Goal: Information Seeking & Learning: Learn about a topic

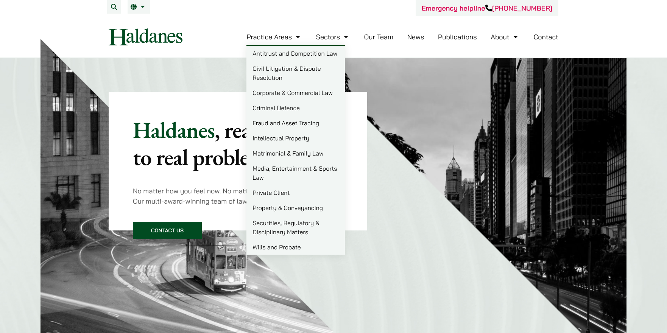
click at [297, 105] on link "Criminal Defence" at bounding box center [295, 107] width 98 height 15
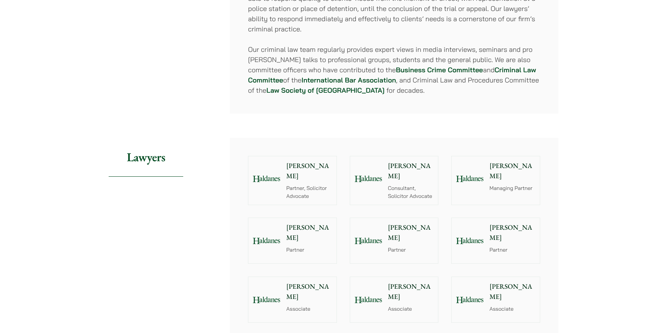
scroll to position [757, 0]
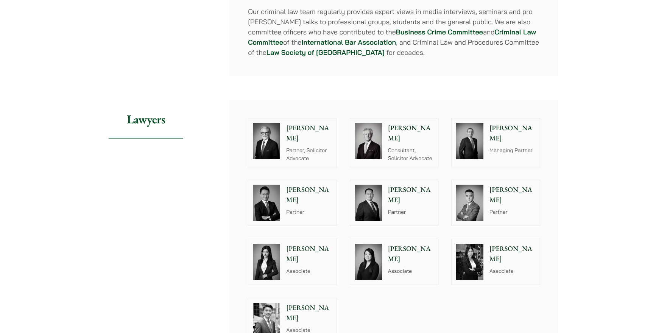
click at [305, 303] on p "[PERSON_NAME]" at bounding box center [309, 313] width 46 height 20
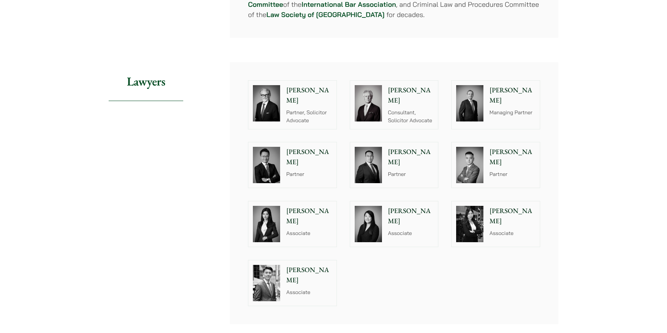
click at [271, 216] on img at bounding box center [266, 224] width 27 height 36
click at [474, 212] on img at bounding box center [469, 224] width 27 height 36
click at [304, 279] on div "Brian Fung Associate" at bounding box center [311, 282] width 52 height 45
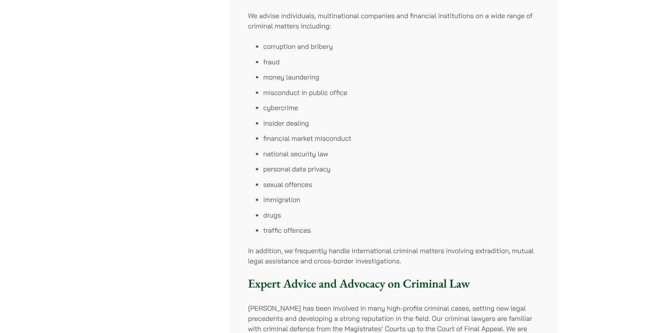
scroll to position [341, 0]
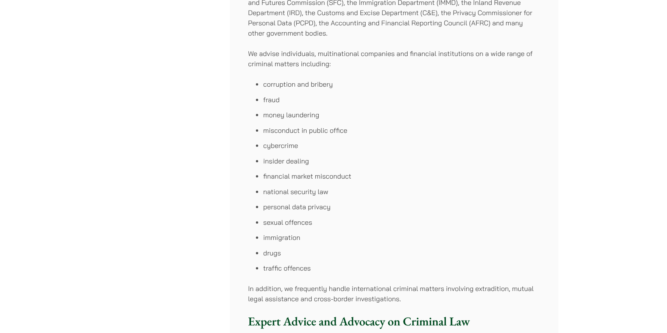
click at [292, 271] on li "traffic offences" at bounding box center [401, 268] width 277 height 10
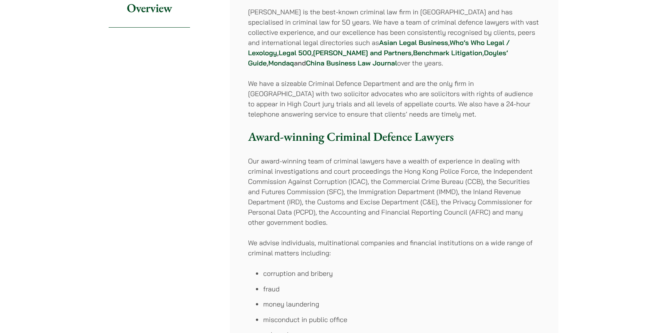
scroll to position [0, 0]
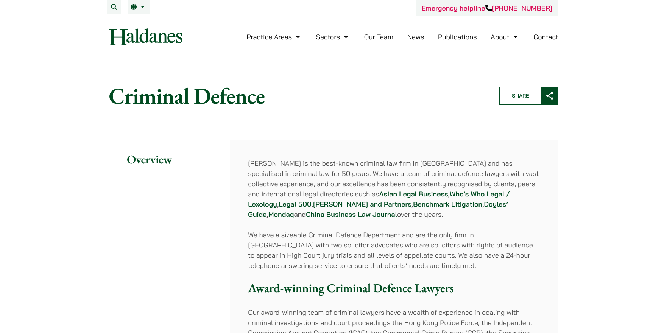
click at [383, 37] on link "Our Team" at bounding box center [378, 37] width 29 height 9
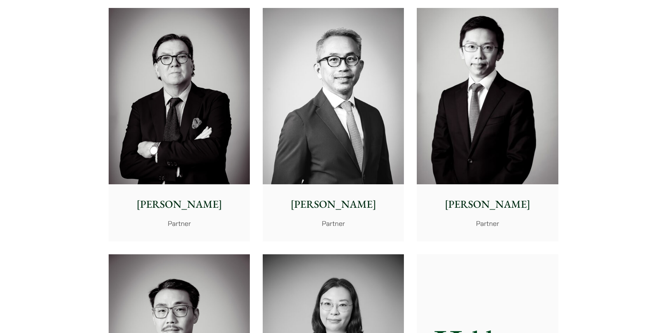
scroll to position [1098, 0]
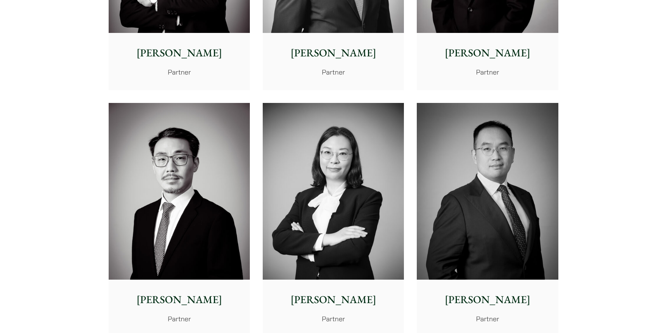
click at [500, 204] on img at bounding box center [487, 191] width 141 height 177
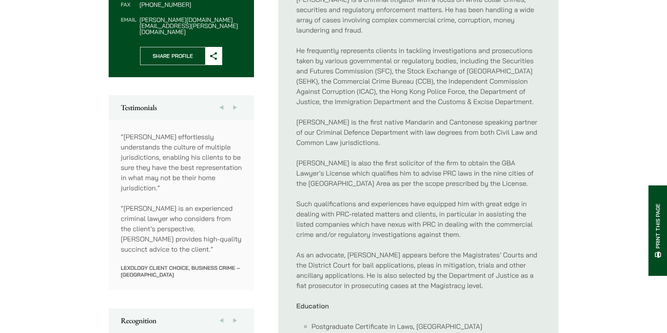
scroll to position [303, 0]
